Goal: Task Accomplishment & Management: Complete application form

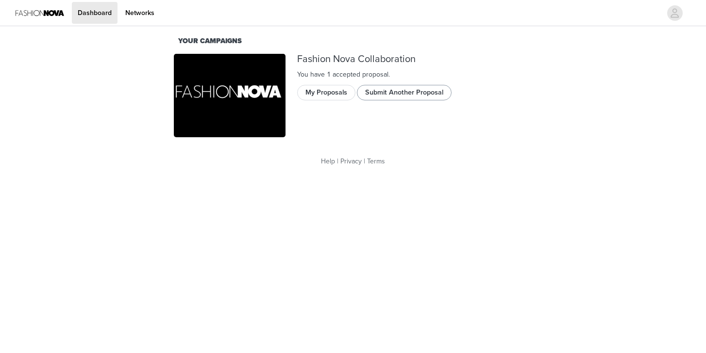
click at [401, 96] on button "Submit Another Proposal" at bounding box center [404, 93] width 95 height 16
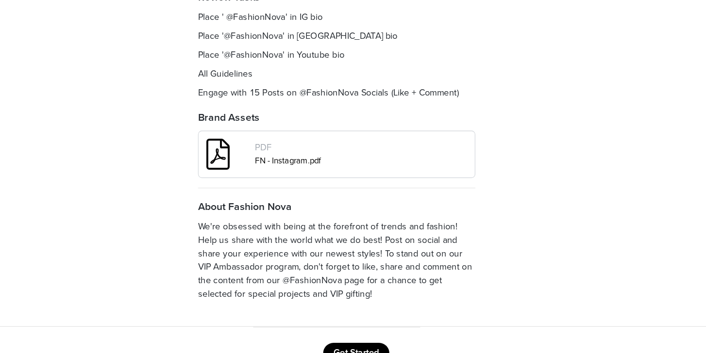
scroll to position [113, 0]
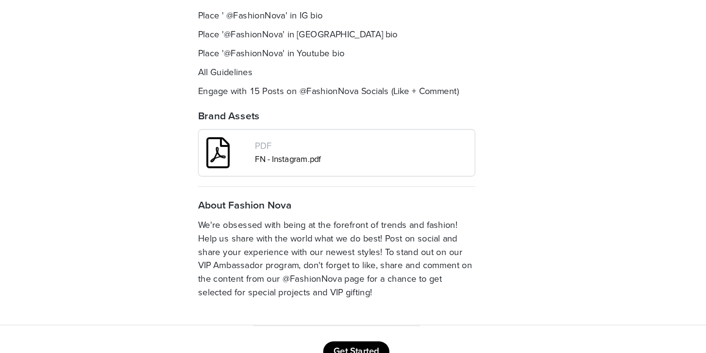
click at [298, 202] on div "FN - Instagram.pdf" at bounding box center [351, 207] width 121 height 10
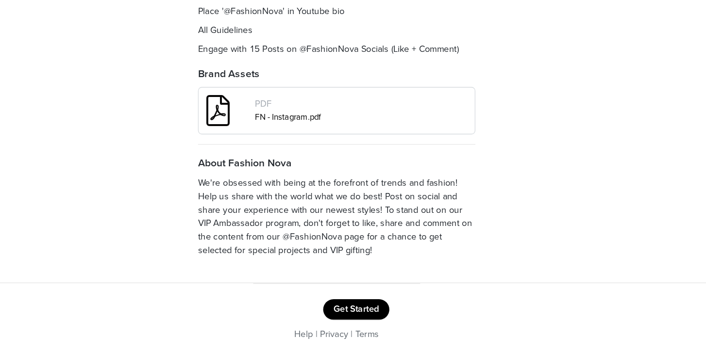
scroll to position [145, 0]
click at [248, 153] on span at bounding box center [262, 170] width 29 height 35
click at [291, 171] on link "FN - Instagram.pdf" at bounding box center [316, 175] width 50 height 8
click at [343, 313] on button "Get Started" at bounding box center [368, 321] width 50 height 16
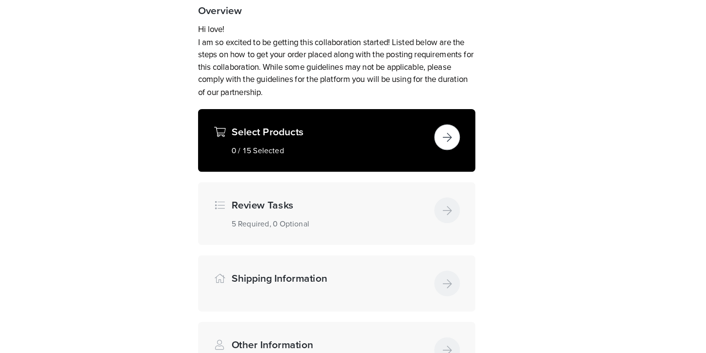
click at [283, 235] on h4 "Review Tasks" at bounding box center [347, 241] width 149 height 12
click at [427, 180] on button "button" at bounding box center [436, 189] width 19 height 19
